Goal: Unclear

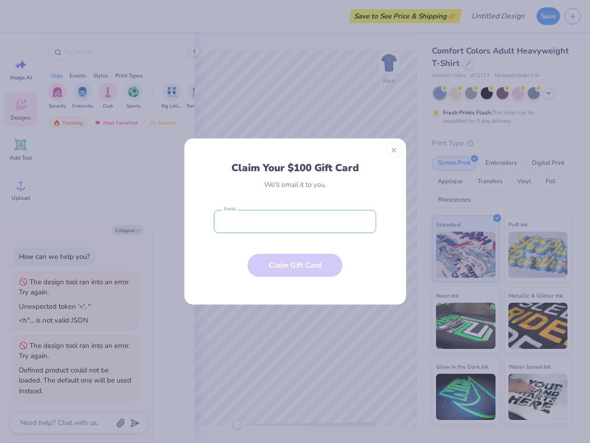
type textarea "x"
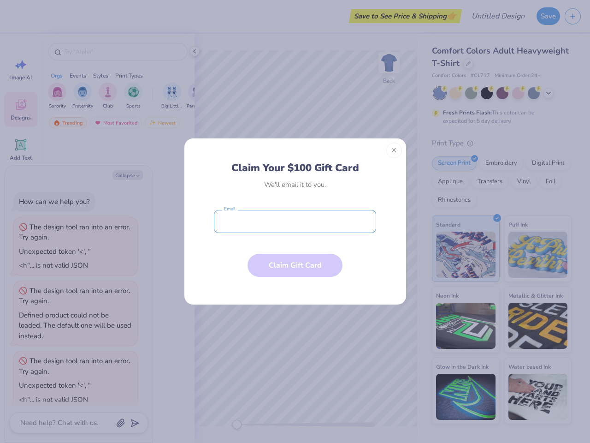
scroll to position [9, 0]
